Goal: Task Accomplishment & Management: Use online tool/utility

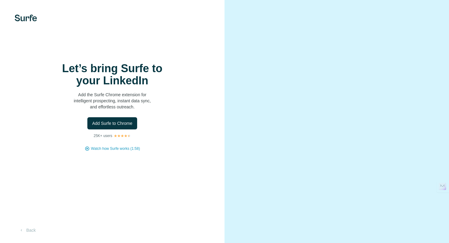
click at [123, 127] on button "Add Surfe to Chrome" at bounding box center [112, 123] width 50 height 12
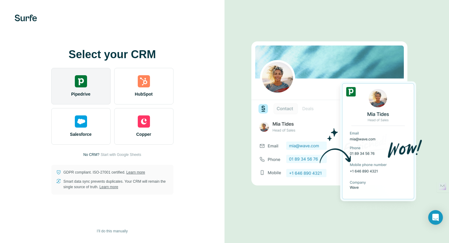
click at [93, 77] on div "Pipedrive" at bounding box center [80, 86] width 59 height 37
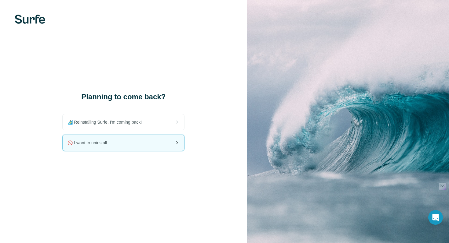
click at [119, 146] on div "🚫 I want to uninstall" at bounding box center [123, 143] width 121 height 16
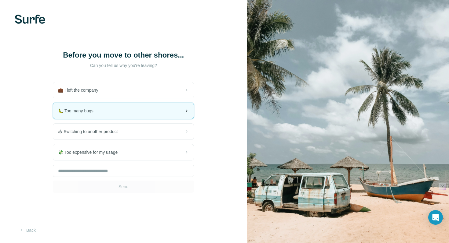
click at [132, 119] on div "🐛 Too many bugs" at bounding box center [123, 111] width 140 height 16
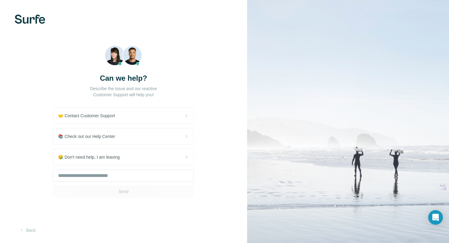
click at [132, 119] on div "🤝 Contact Customer Support" at bounding box center [123, 116] width 140 height 16
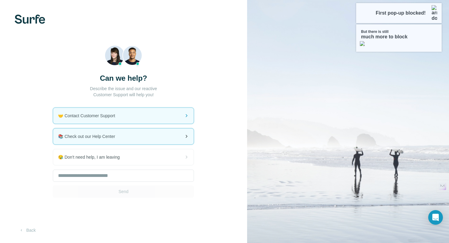
click at [129, 136] on div "📚 Check out our Help Center" at bounding box center [123, 137] width 140 height 16
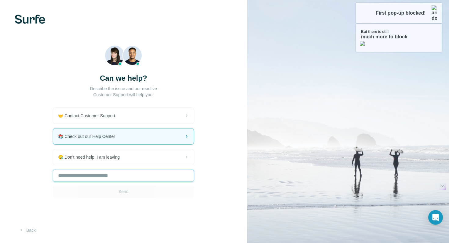
click at [138, 181] on input "text" at bounding box center [123, 176] width 141 height 12
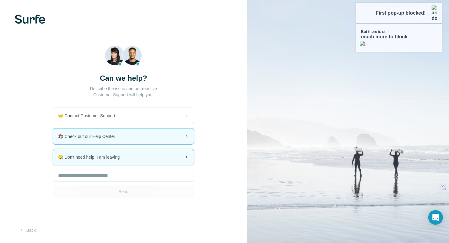
click at [137, 158] on div "😪 Don't need help, I am leaving" at bounding box center [123, 158] width 140 height 16
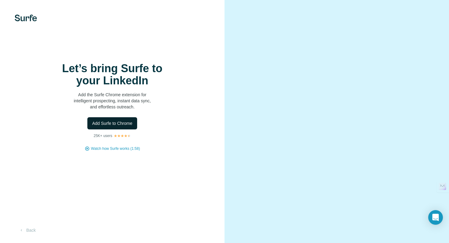
click at [121, 127] on button "Add Surfe to Chrome" at bounding box center [112, 123] width 50 height 12
click at [130, 121] on span "Add Surfe to Chrome" at bounding box center [112, 124] width 40 height 6
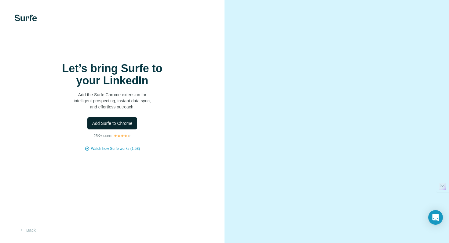
click at [130, 121] on span "Add Surfe to Chrome" at bounding box center [112, 124] width 40 height 6
click at [114, 114] on div "Let’s bring Surfe to your LinkedIn Add the Surfe Chrome extension for intellige…" at bounding box center [112, 107] width 200 height 89
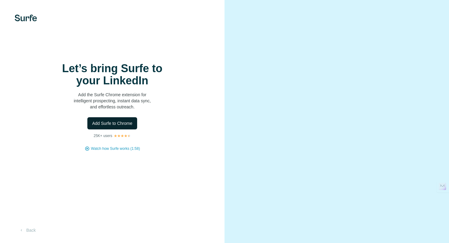
click at [114, 119] on button "Add Surfe to Chrome" at bounding box center [112, 123] width 50 height 12
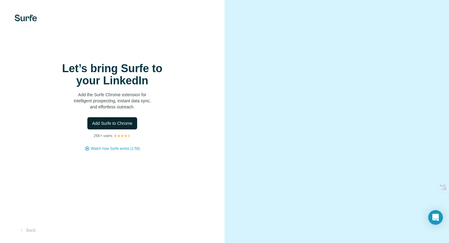
click at [114, 119] on button "Add Surfe to Chrome" at bounding box center [112, 123] width 50 height 12
click at [122, 127] on button "Add Surfe to Chrome" at bounding box center [112, 123] width 50 height 12
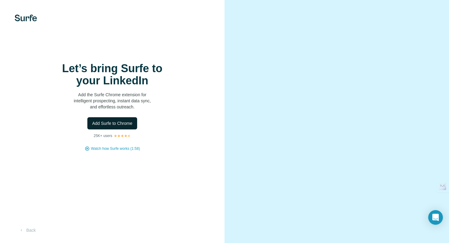
click at [122, 127] on button "Add Surfe to Chrome" at bounding box center [112, 123] width 50 height 12
click at [119, 122] on span "Add Surfe to Chrome" at bounding box center [112, 124] width 40 height 6
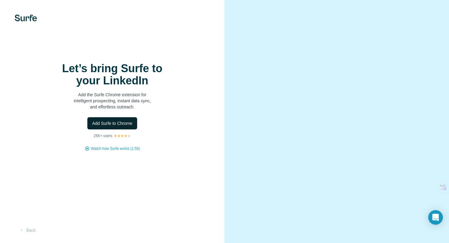
click at [119, 122] on span "Add Surfe to Chrome" at bounding box center [112, 124] width 40 height 6
click at [31, 230] on button "Back" at bounding box center [27, 230] width 25 height 11
click at [125, 127] on button "Add Surfe to Chrome" at bounding box center [112, 123] width 50 height 12
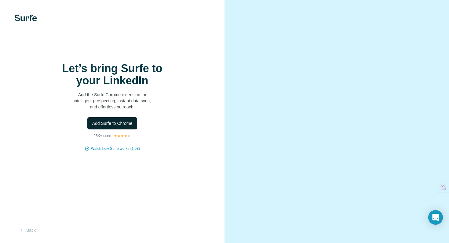
click at [125, 127] on button "Add Surfe to Chrome" at bounding box center [112, 123] width 50 height 12
click at [110, 125] on span "Add Surfe to Chrome" at bounding box center [112, 124] width 40 height 6
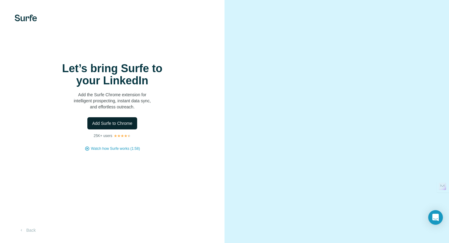
click at [110, 125] on span "Add Surfe to Chrome" at bounding box center [112, 124] width 40 height 6
click at [263, 74] on video at bounding box center [336, 121] width 190 height 95
click at [104, 149] on span "Watch how Surfe works (1:58)" at bounding box center [115, 148] width 49 height 5
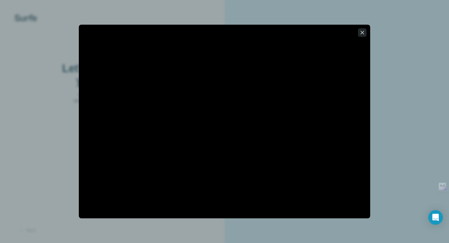
click at [364, 32] on icon "button" at bounding box center [362, 33] width 6 height 6
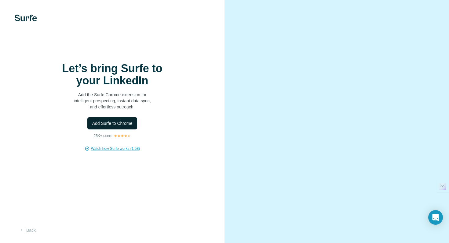
click at [132, 127] on button "Add Surfe to Chrome" at bounding box center [112, 123] width 50 height 12
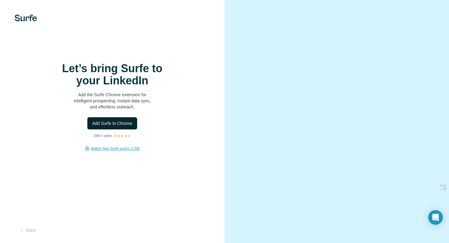
click at [132, 127] on button "Add Surfe to Chrome" at bounding box center [112, 123] width 50 height 12
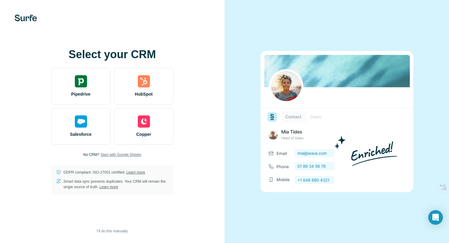
click at [129, 156] on span "Start with Google Sheets" at bounding box center [120, 154] width 41 height 5
